Goal: Check status: Check status

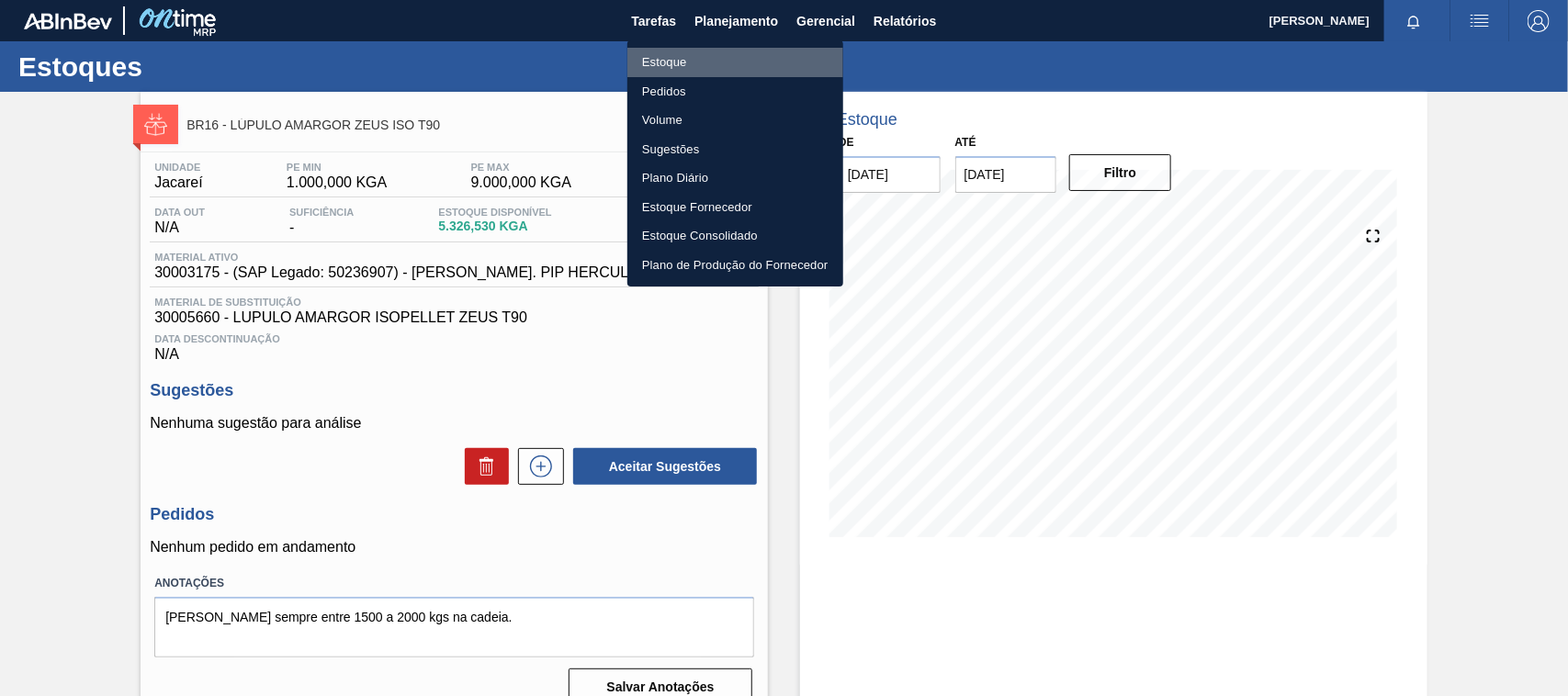
click at [684, 53] on li "Estoque" at bounding box center [735, 63] width 216 height 30
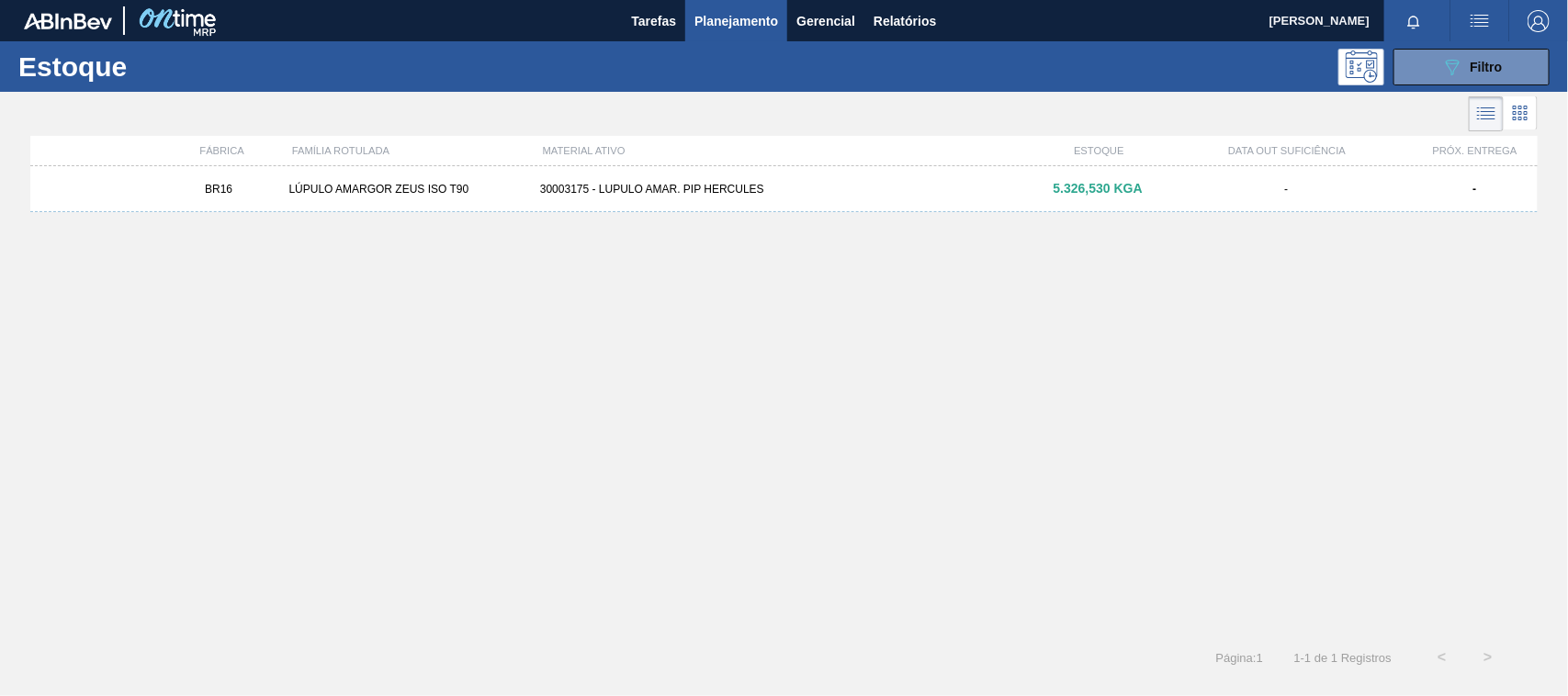
click at [1458, 41] on div "Estoque 089F7B8B-B2A5-4AFE-B5C0-19BA573D28AC Filtro" at bounding box center [784, 66] width 1568 height 51
click at [1442, 63] on icon "089F7B8B-B2A5-4AFE-B5C0-19BA573D28AC" at bounding box center [1452, 67] width 22 height 22
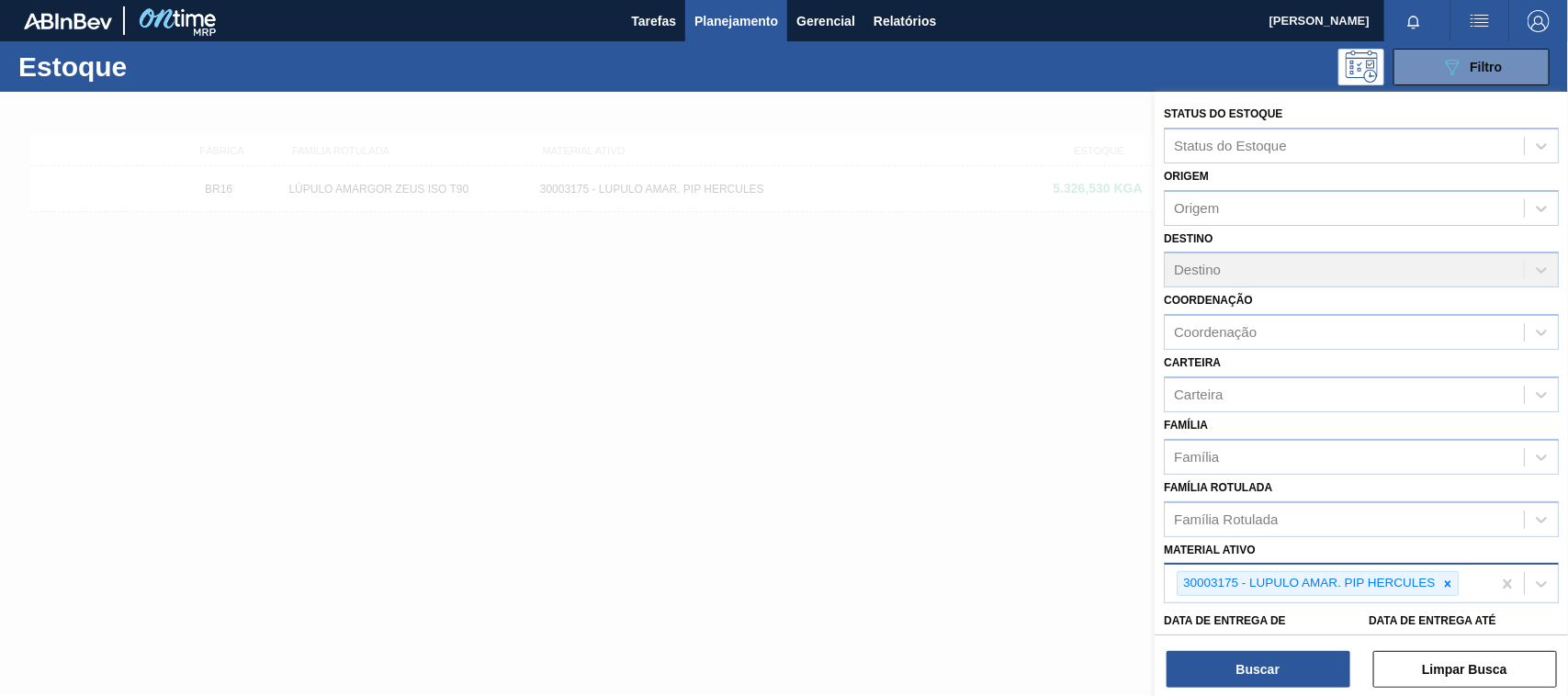
drag, startPoint x: 1448, startPoint y: 580, endPoint x: 1434, endPoint y: 576, distance: 14.6
click at [1443, 578] on icon at bounding box center [1447, 583] width 13 height 13
paste ativo "30003188"
type ativo "30003188"
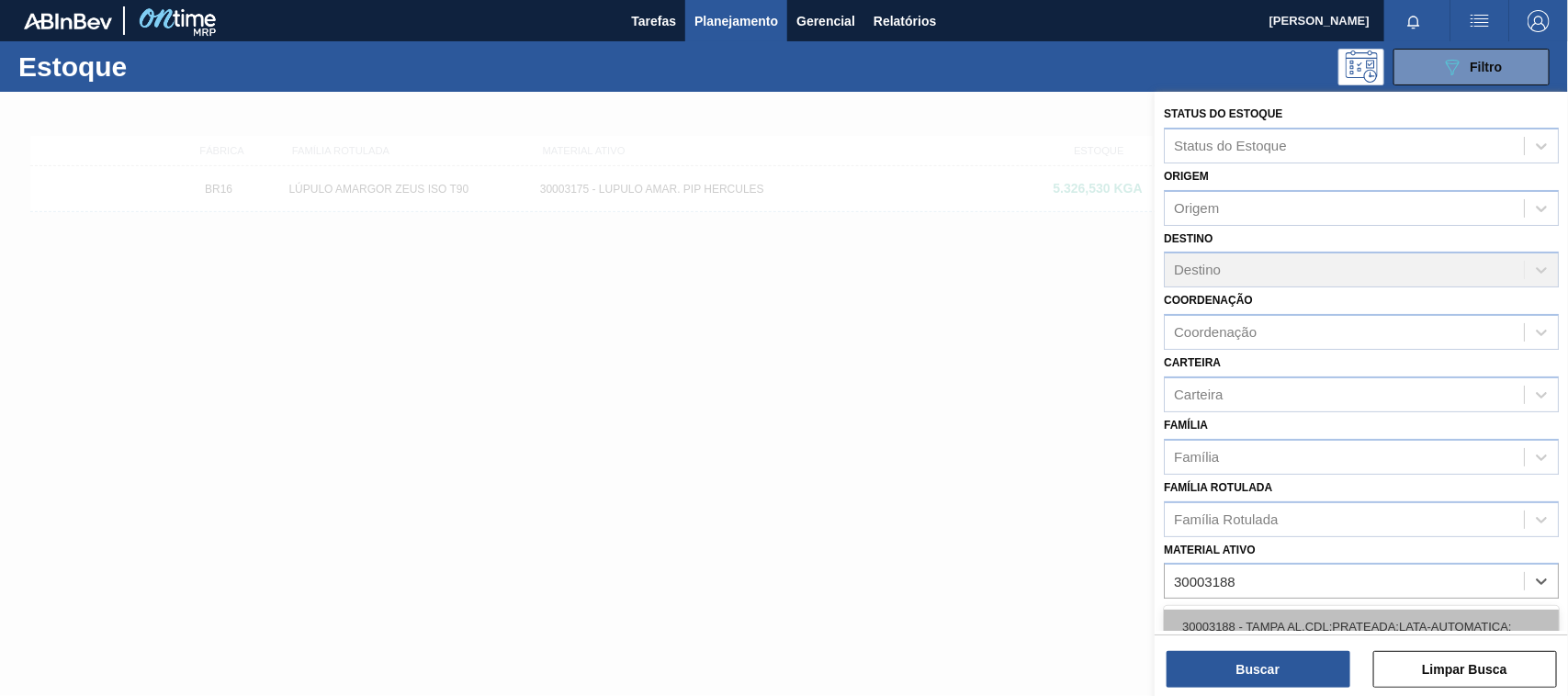
click at [1335, 617] on div "30003188 - TAMPA AL.CDL;PRATEADA;LATA-AUTOMATICA;" at bounding box center [1361, 626] width 394 height 34
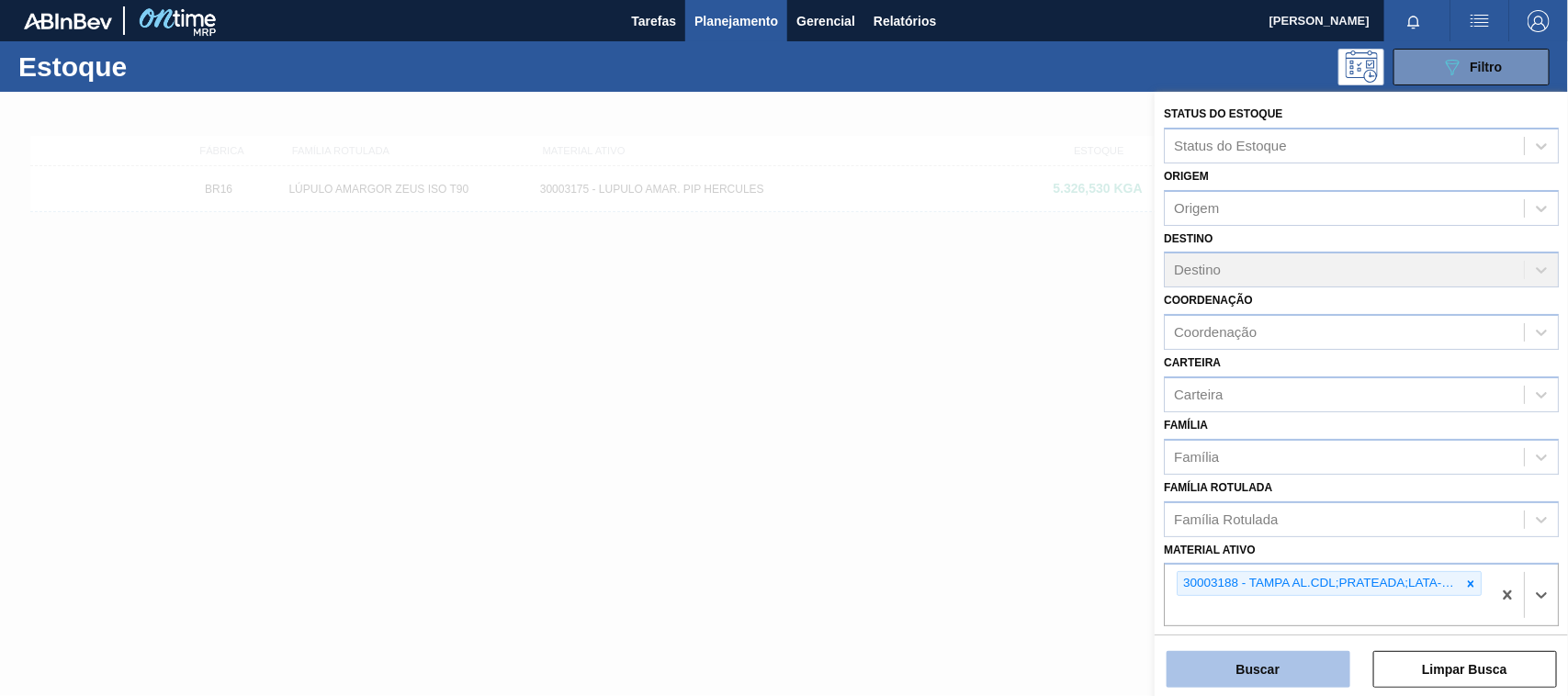
click at [1286, 672] on button "Buscar" at bounding box center [1258, 669] width 183 height 37
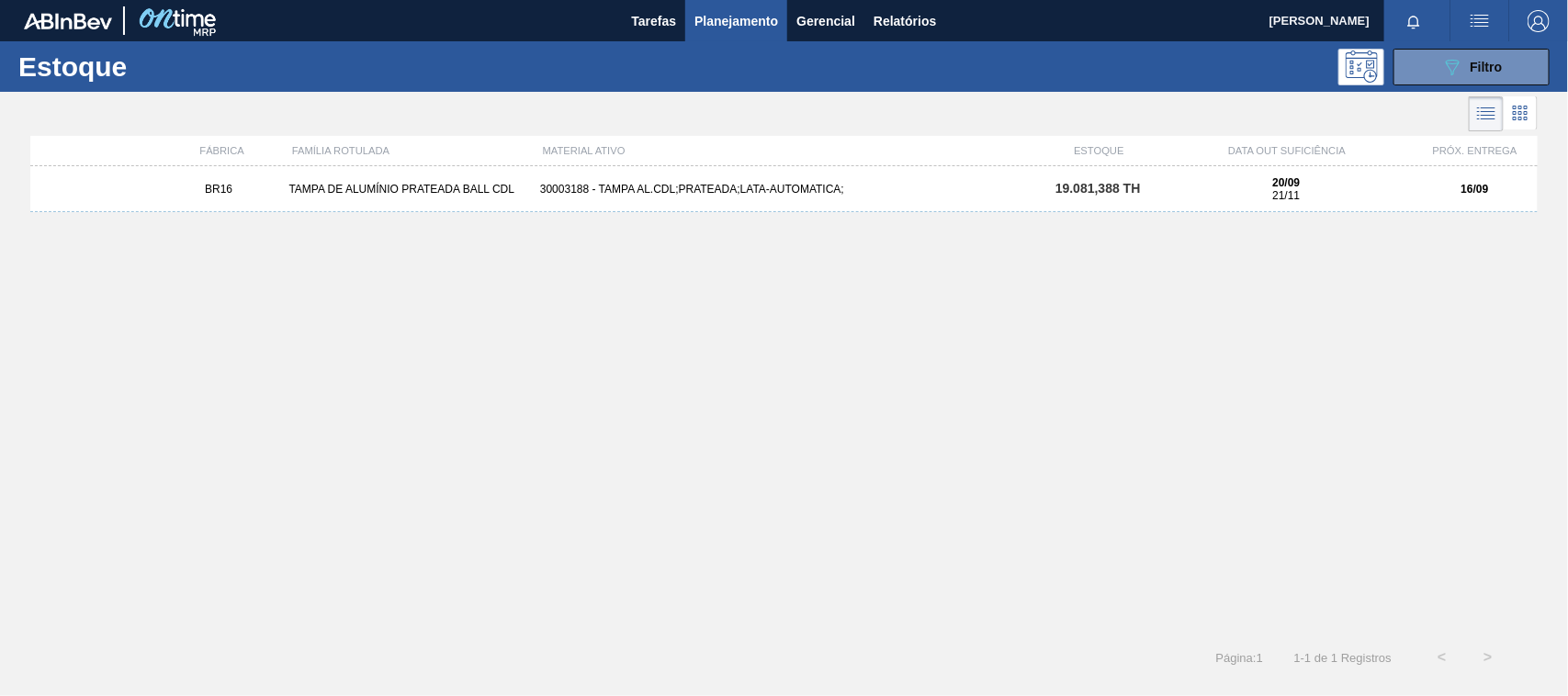
click at [685, 194] on div "30003188 - TAMPA AL.CDL;PRATEADA;LATA-AUTOMATICA;" at bounding box center [784, 188] width 502 height 13
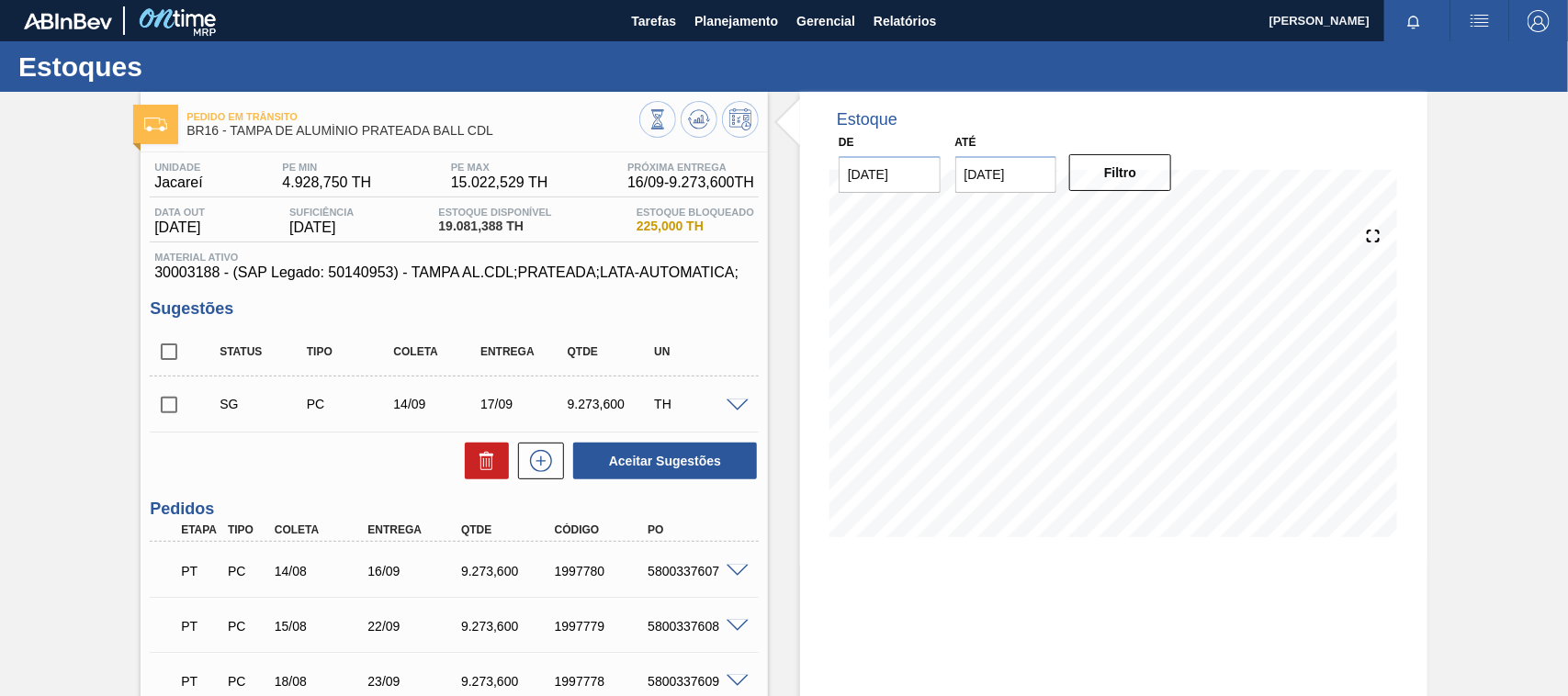
click at [406, 563] on div "PT PC 14/08 16/09 9.273,600 1997780 5800337607" at bounding box center [449, 569] width 560 height 37
